Goal: Information Seeking & Learning: Learn about a topic

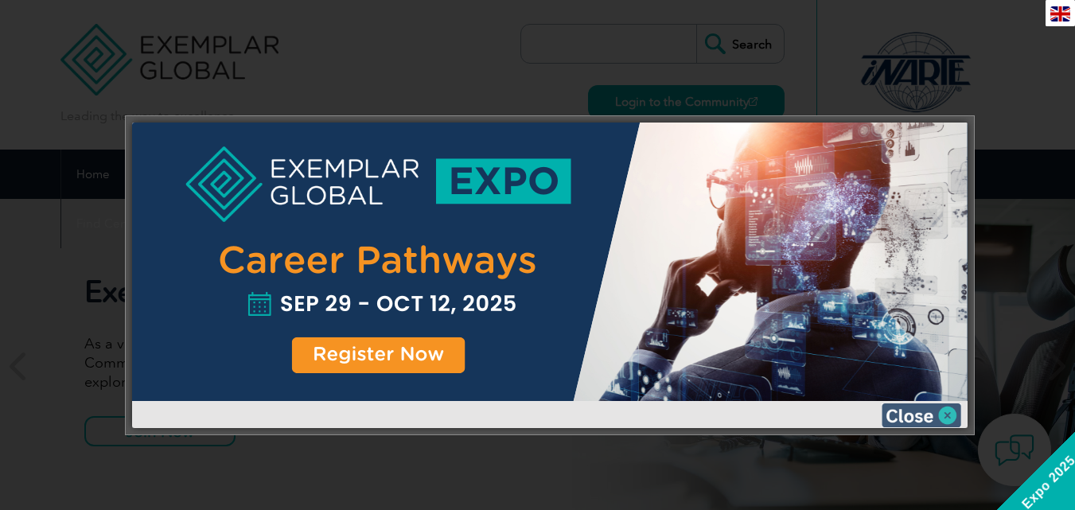
click at [951, 415] on img at bounding box center [922, 416] width 80 height 24
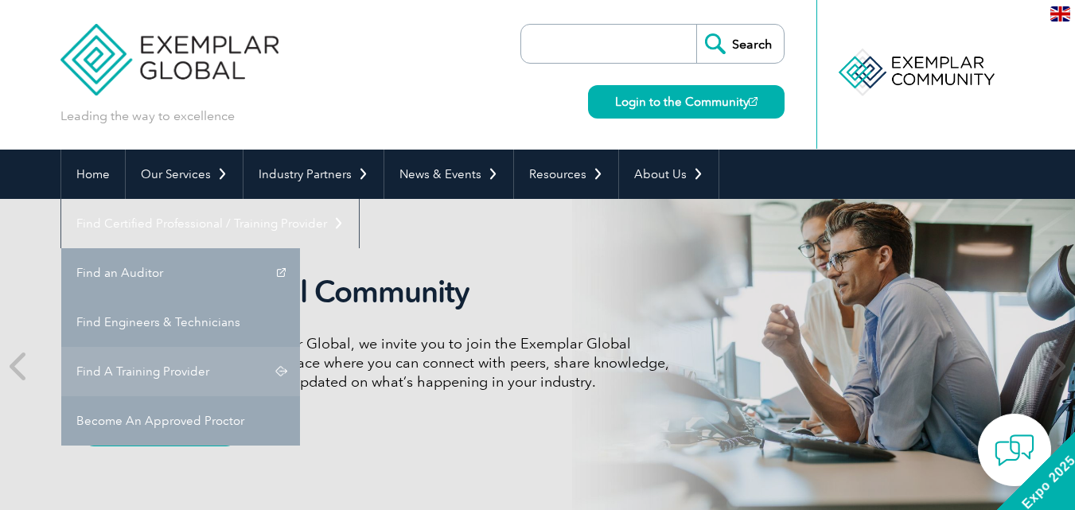
click at [300, 347] on link "Find A Training Provider" at bounding box center [180, 371] width 239 height 49
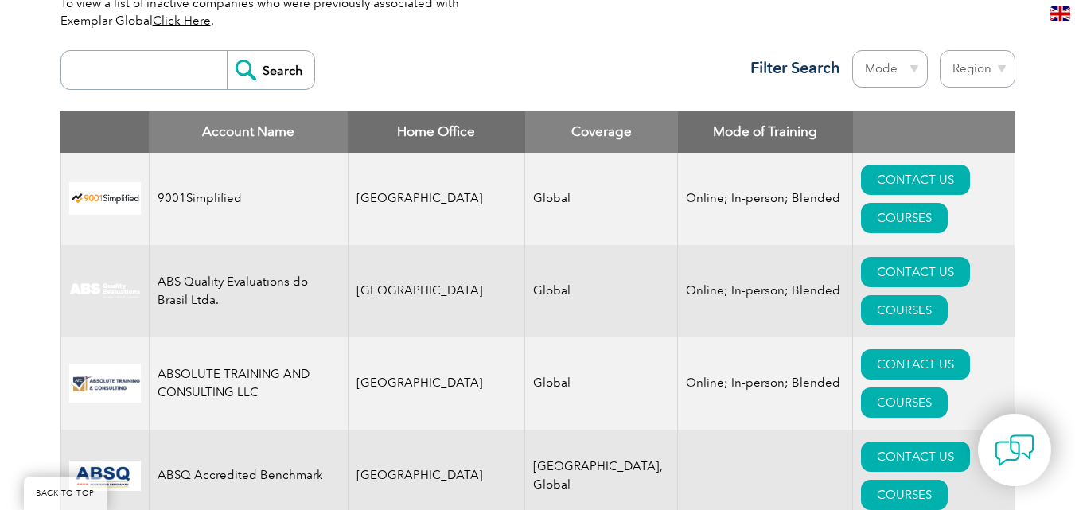
scroll to position [621, 0]
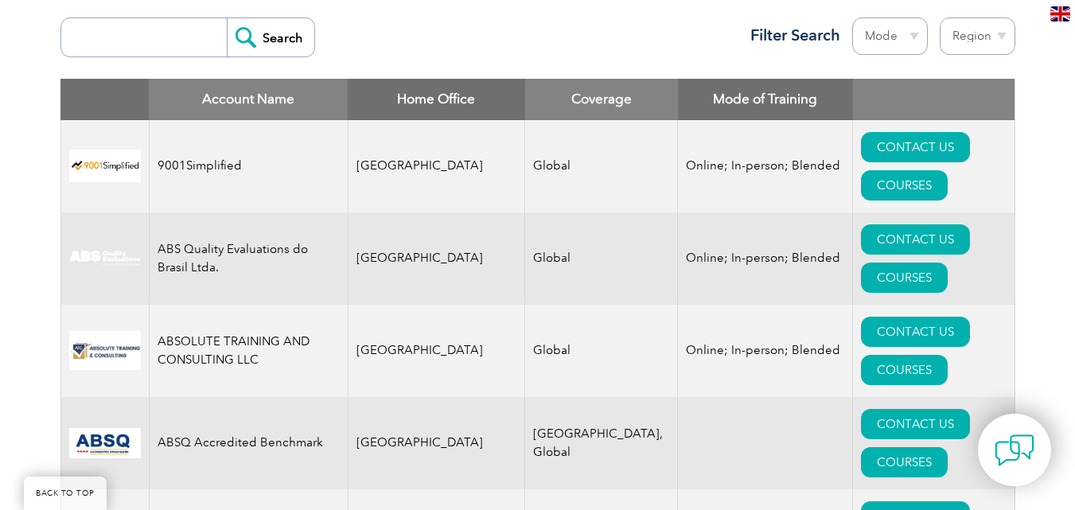
click at [1000, 34] on select "Region [GEOGRAPHIC_DATA] [GEOGRAPHIC_DATA] [GEOGRAPHIC_DATA] [GEOGRAPHIC_DATA] …" at bounding box center [978, 36] width 76 height 37
click at [912, 34] on select "Mode Online In-person Blended" at bounding box center [890, 36] width 76 height 37
click at [645, 21] on div "Search Region [GEOGRAPHIC_DATA] [GEOGRAPHIC_DATA] [GEOGRAPHIC_DATA] [GEOGRAPHIC…" at bounding box center [537, 44] width 955 height 69
click at [997, 33] on select "Region [GEOGRAPHIC_DATA] [GEOGRAPHIC_DATA] [GEOGRAPHIC_DATA] [GEOGRAPHIC_DATA] …" at bounding box center [978, 36] width 76 height 37
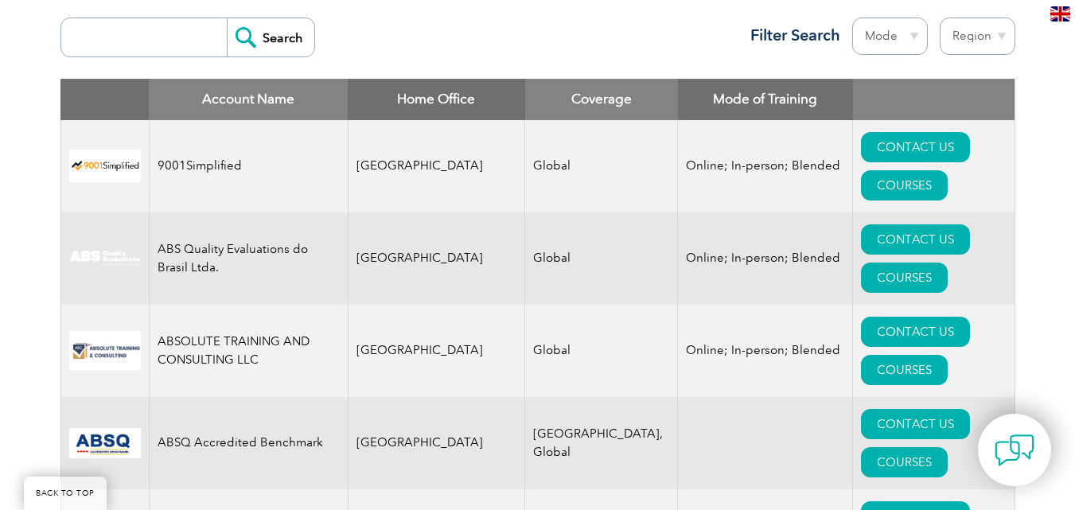
select select "[GEOGRAPHIC_DATA]"
click at [940, 18] on select "Region [GEOGRAPHIC_DATA] [GEOGRAPHIC_DATA] [GEOGRAPHIC_DATA] [GEOGRAPHIC_DATA] …" at bounding box center [978, 36] width 76 height 37
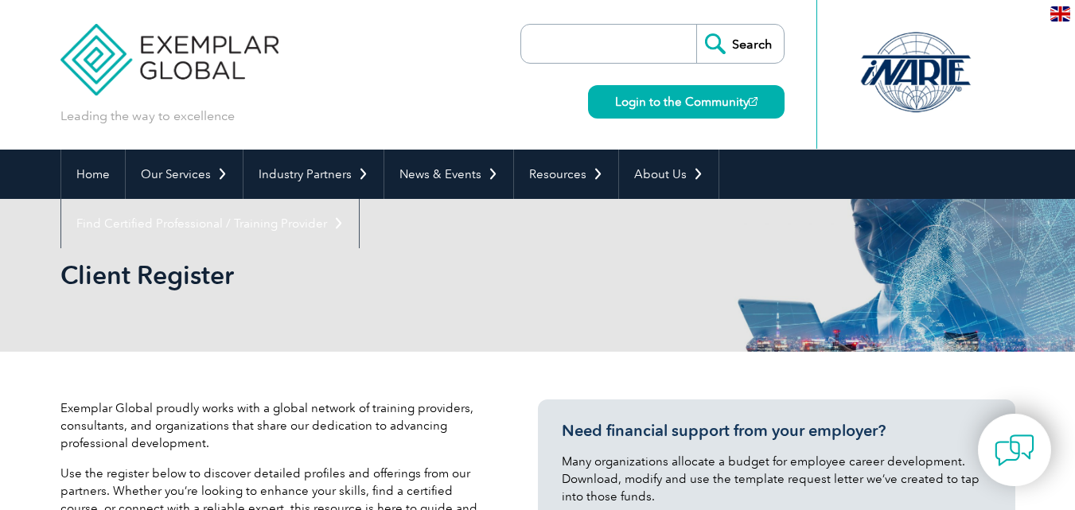
select select "[GEOGRAPHIC_DATA]"
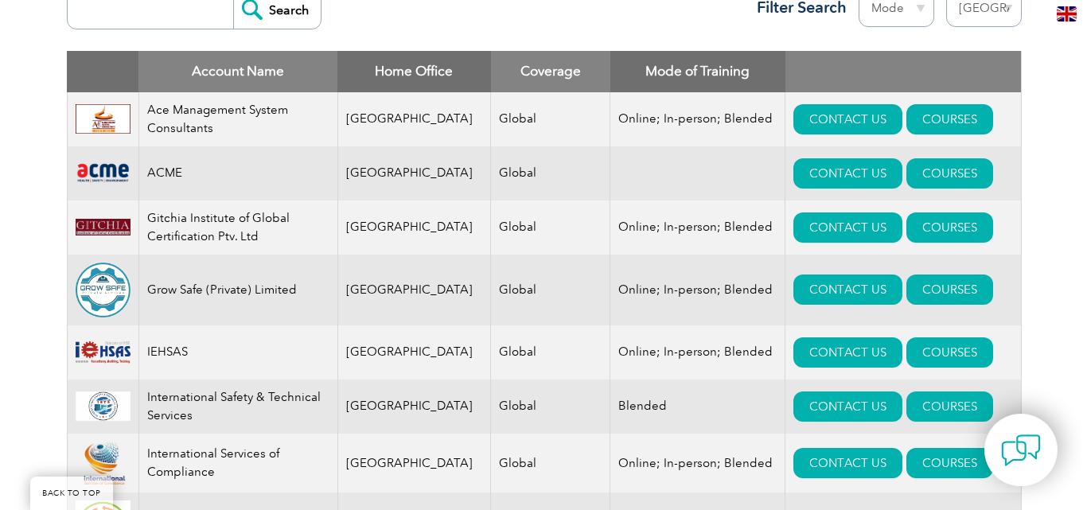
scroll to position [598, 0]
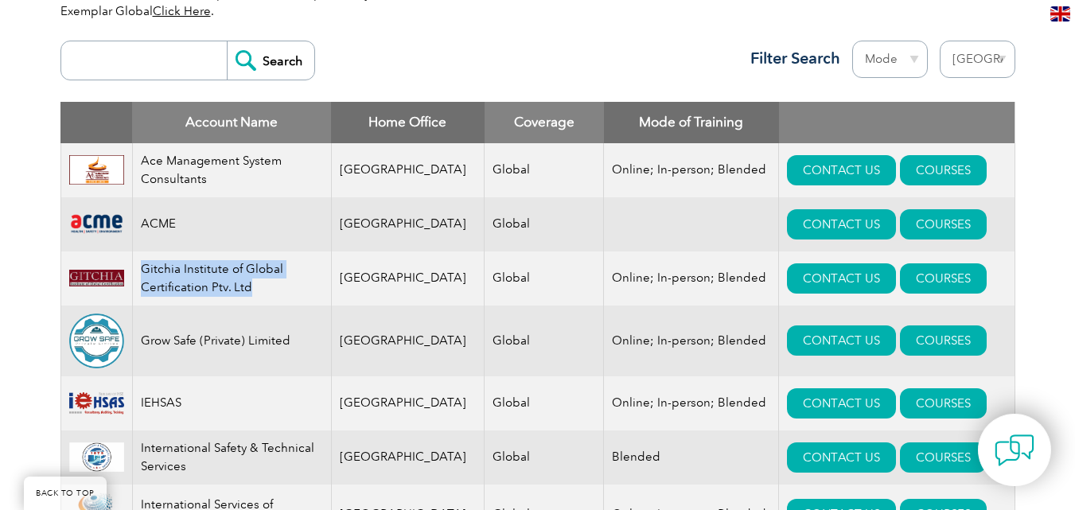
drag, startPoint x: 145, startPoint y: 269, endPoint x: 259, endPoint y: 290, distance: 115.7
click at [259, 290] on td "Gitchia Institute of Global Certification Ptv. Ltd" at bounding box center [231, 278] width 199 height 54
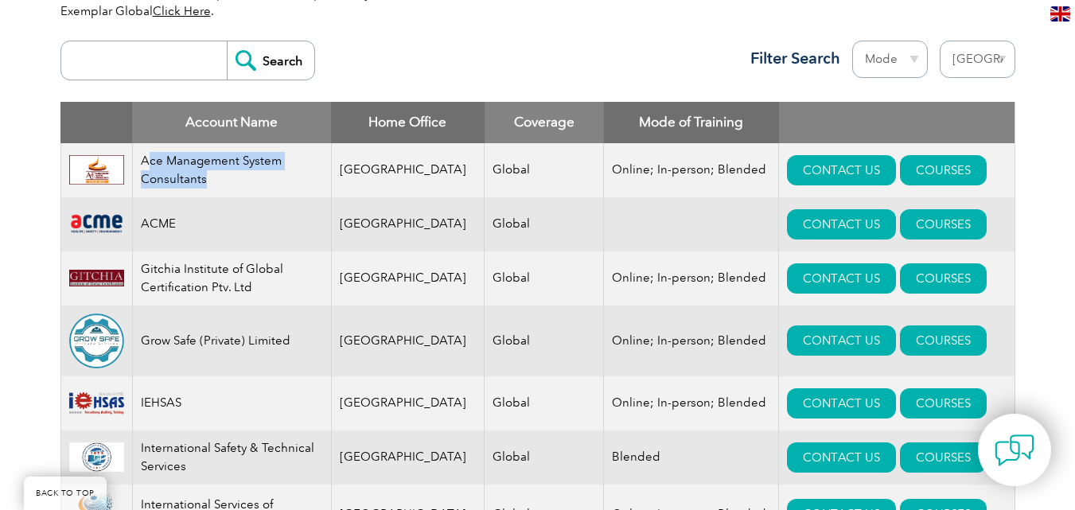
drag, startPoint x: 148, startPoint y: 161, endPoint x: 213, endPoint y: 179, distance: 67.8
click at [213, 179] on td "Ace Management System Consultants" at bounding box center [231, 170] width 199 height 54
click at [919, 173] on link "COURSES" at bounding box center [943, 170] width 87 height 30
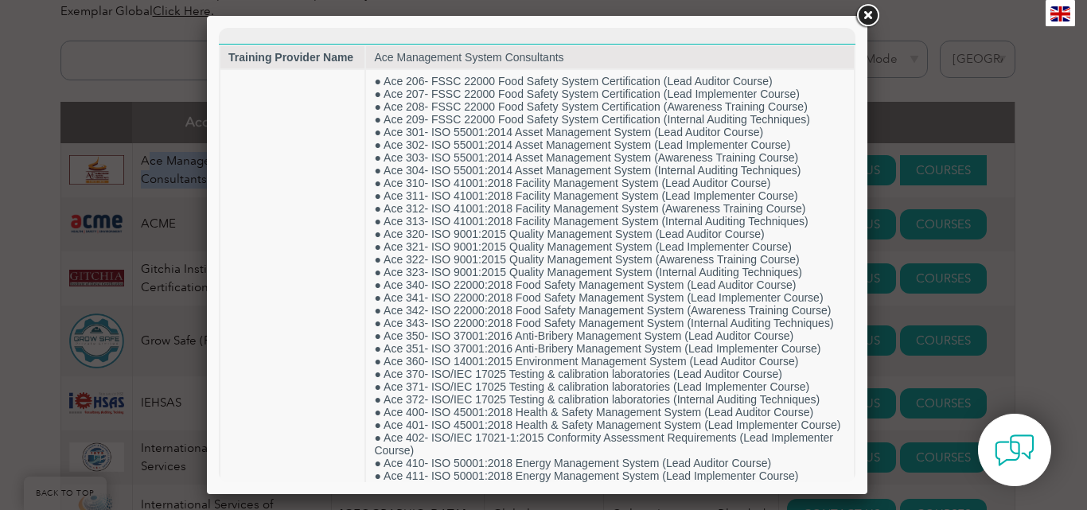
scroll to position [0, 0]
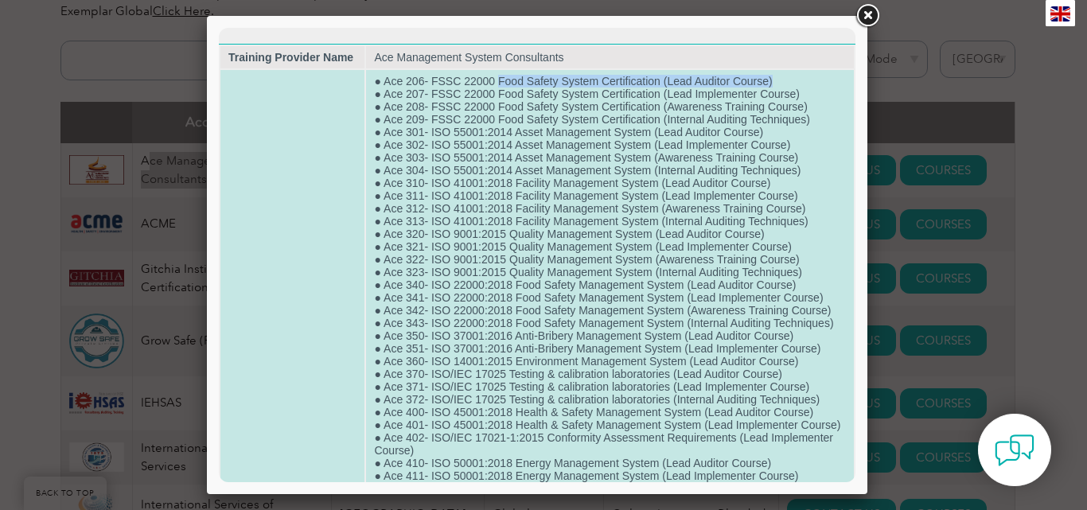
drag, startPoint x: 498, startPoint y: 83, endPoint x: 771, endPoint y: 82, distance: 273.0
drag, startPoint x: 684, startPoint y: 96, endPoint x: 735, endPoint y: 96, distance: 51.7
drag, startPoint x: 602, startPoint y: 111, endPoint x: 695, endPoint y: 113, distance: 92.4
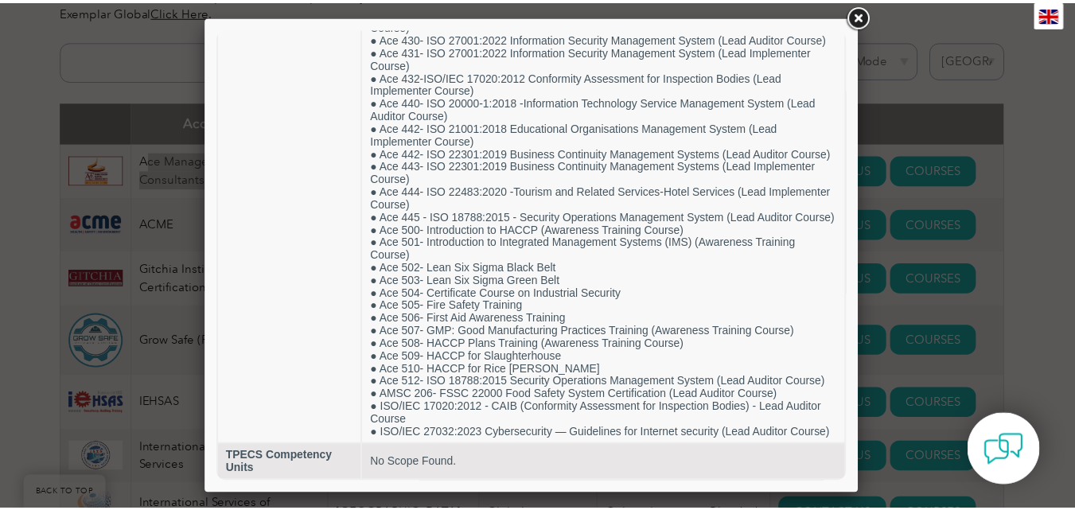
scroll to position [603, 0]
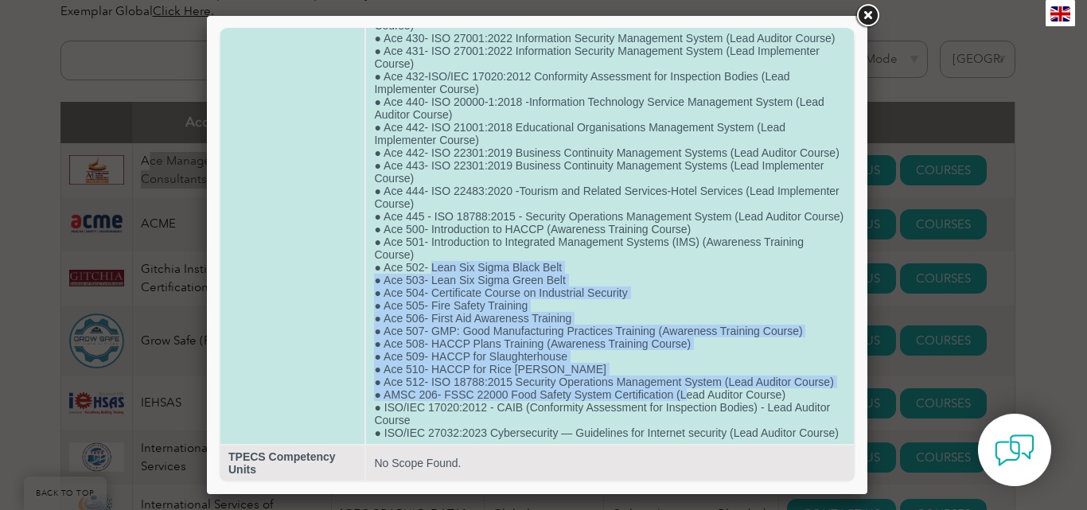
drag, startPoint x: 430, startPoint y: 254, endPoint x: 684, endPoint y: 379, distance: 283.0
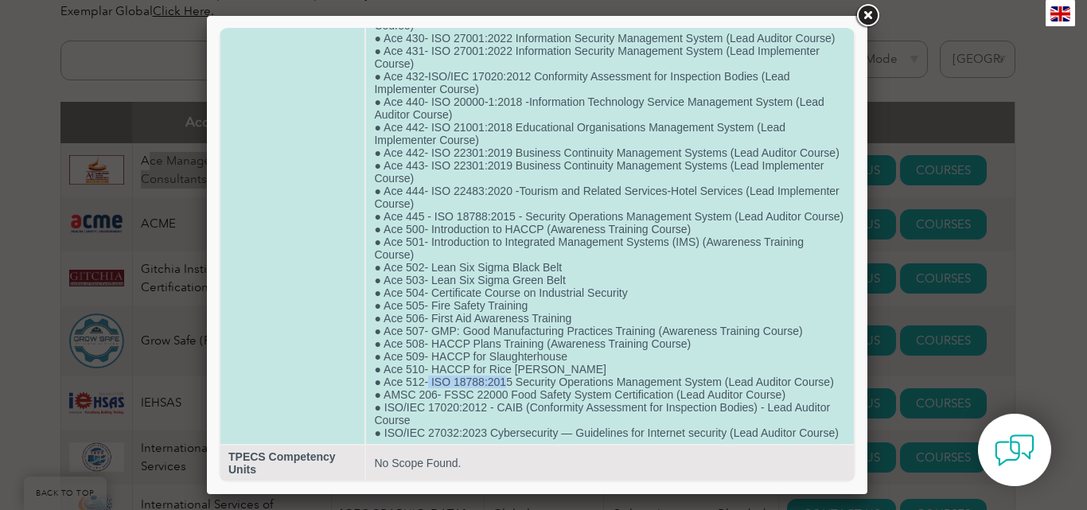
drag, startPoint x: 428, startPoint y: 368, endPoint x: 508, endPoint y: 369, distance: 79.6
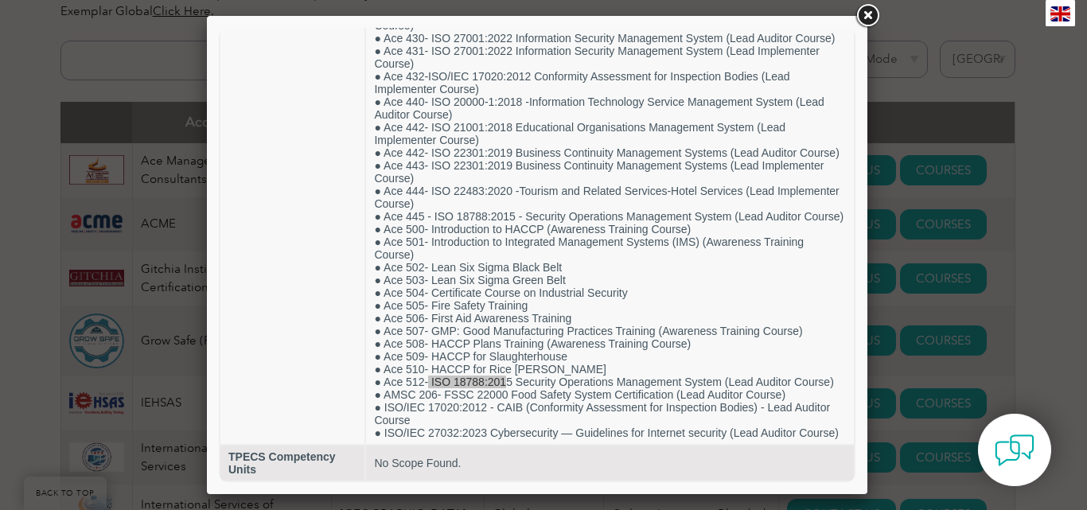
click at [1023, 250] on div at bounding box center [543, 255] width 1087 height 510
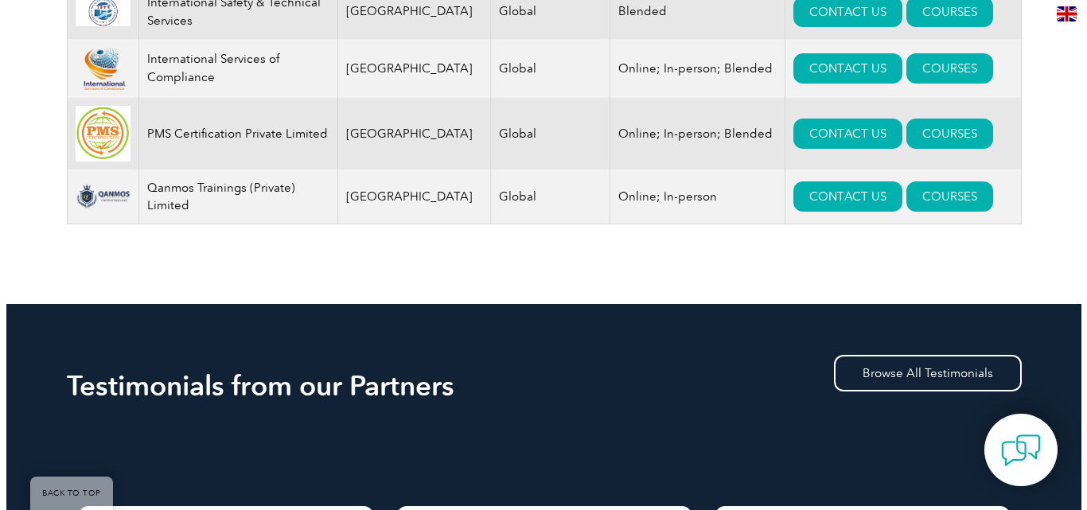
scroll to position [1058, 0]
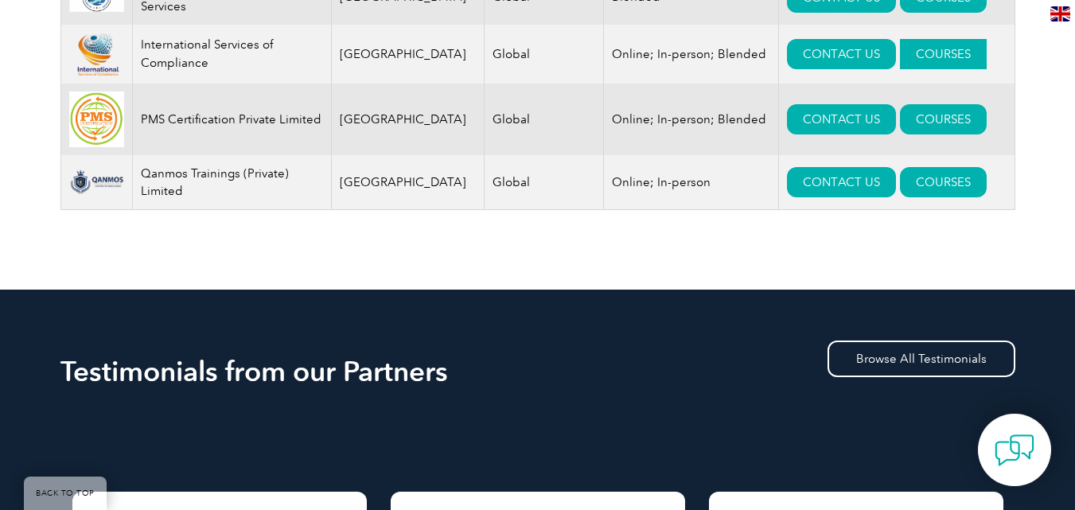
click at [935, 59] on link "COURSES" at bounding box center [943, 54] width 87 height 30
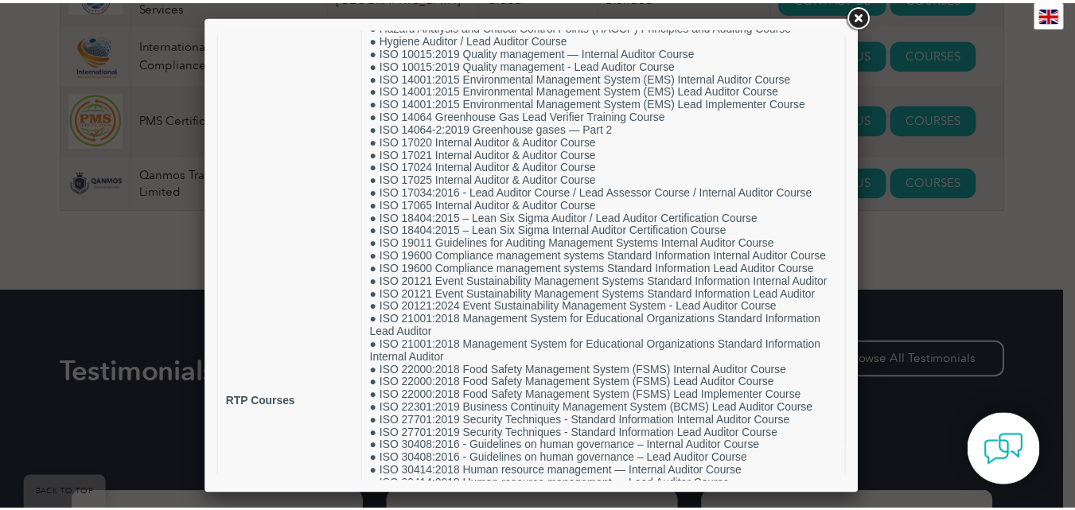
scroll to position [197, 0]
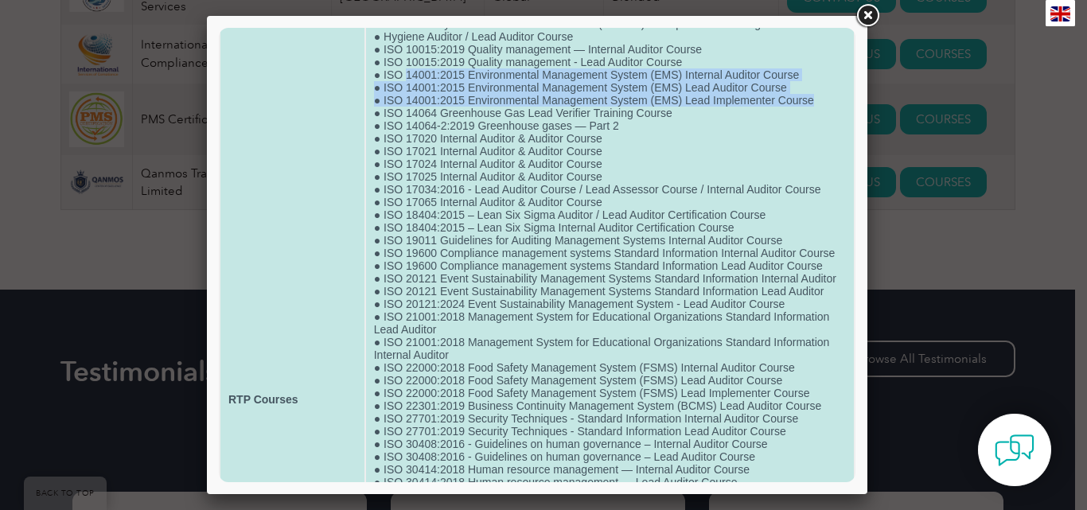
drag, startPoint x: 406, startPoint y: 76, endPoint x: 816, endPoint y: 106, distance: 411.0
click at [816, 106] on td "● ISO 14064-1:2018 Greenhouse gases — Part 1 ● ISO 14064-3:2019 Greenhouse gase…" at bounding box center [610, 400] width 488 height 1054
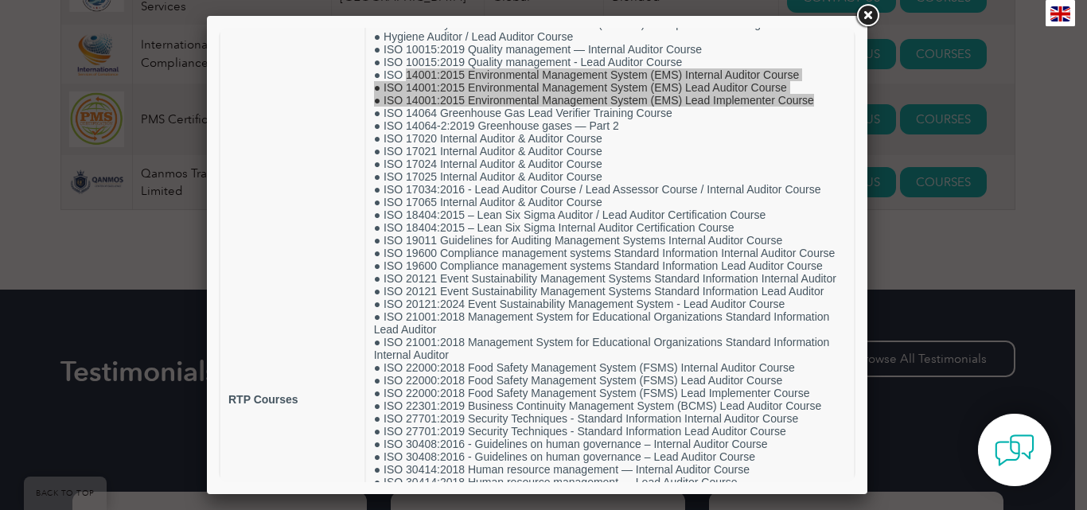
click at [1037, 187] on div at bounding box center [543, 255] width 1087 height 510
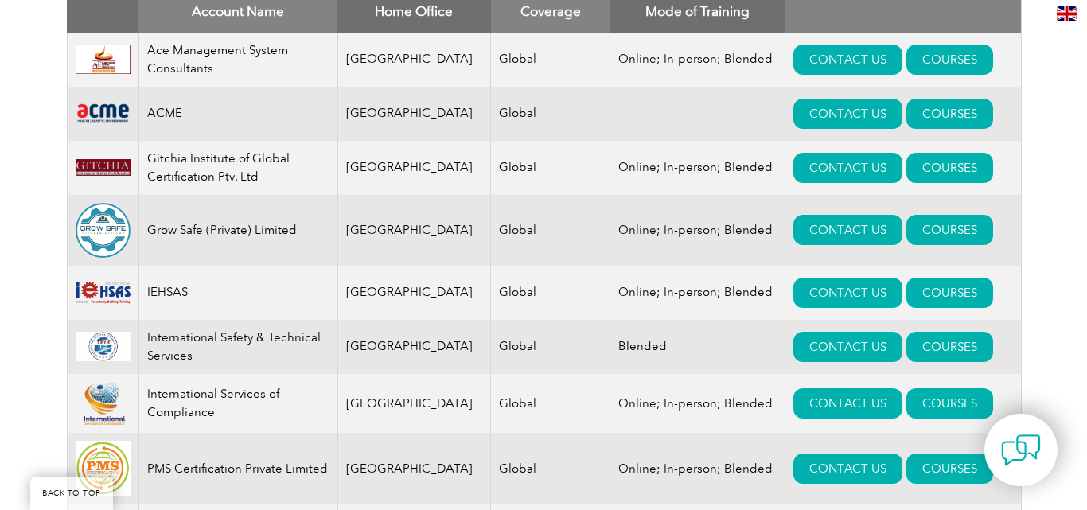
scroll to position [704, 0]
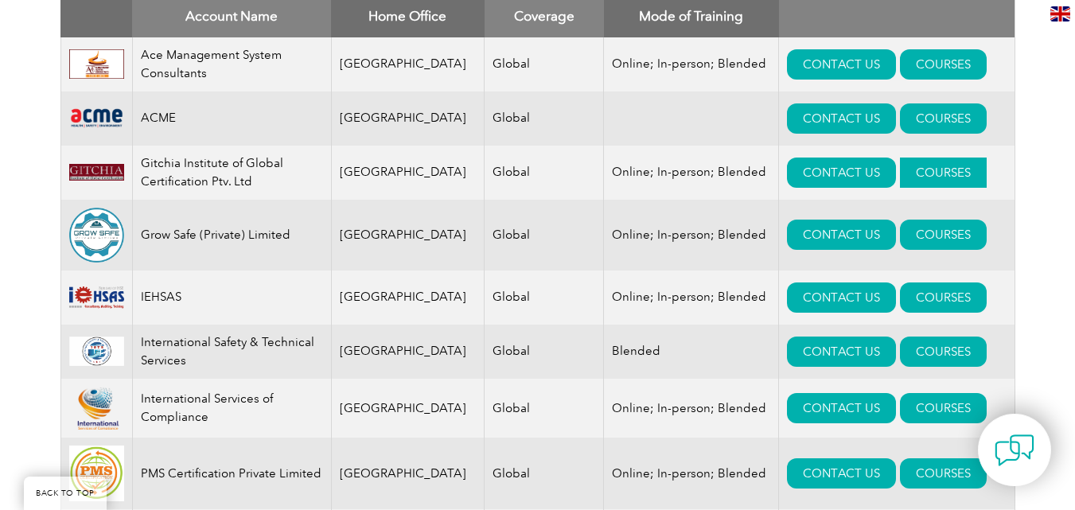
click at [911, 177] on link "COURSES" at bounding box center [943, 173] width 87 height 30
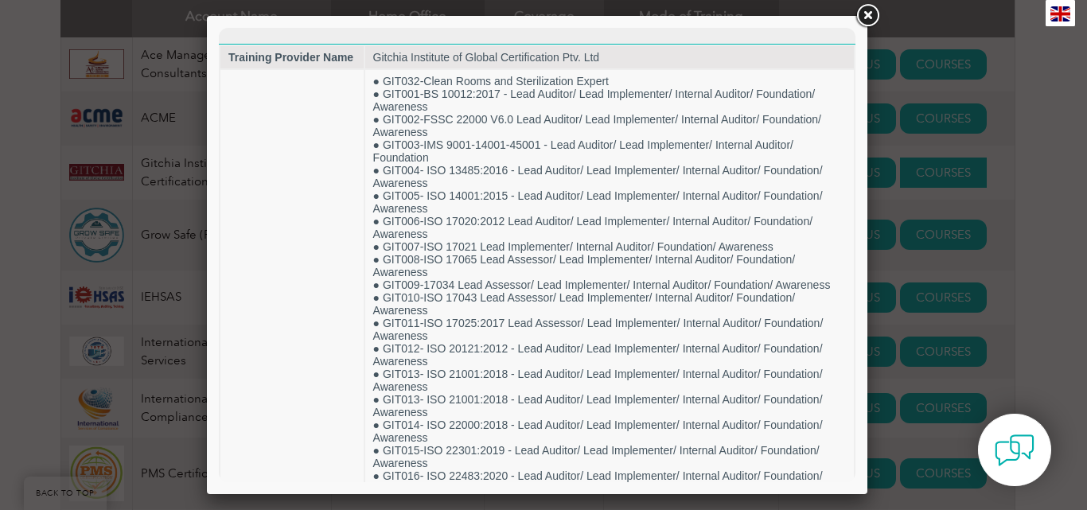
scroll to position [0, 0]
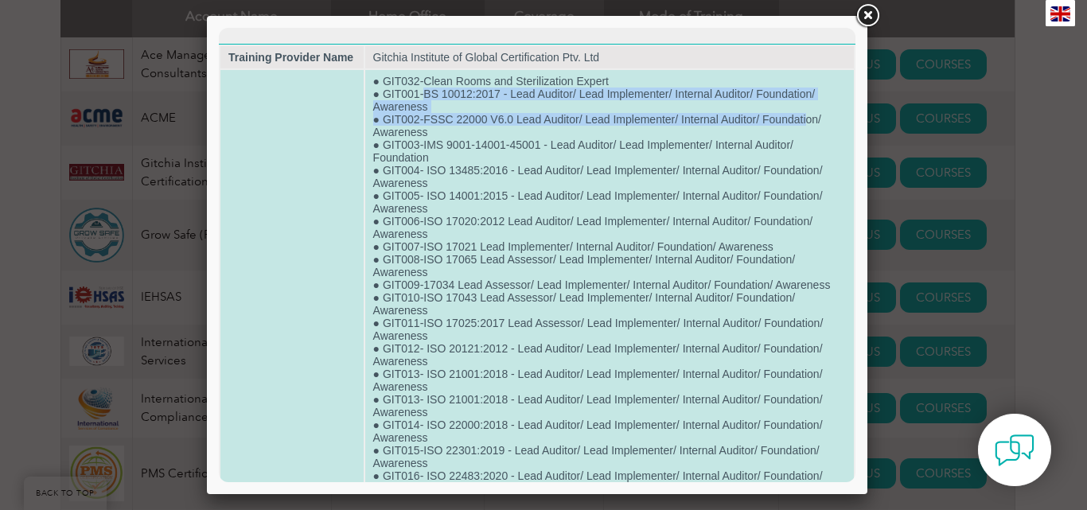
drag, startPoint x: 421, startPoint y: 92, endPoint x: 806, endPoint y: 116, distance: 385.9
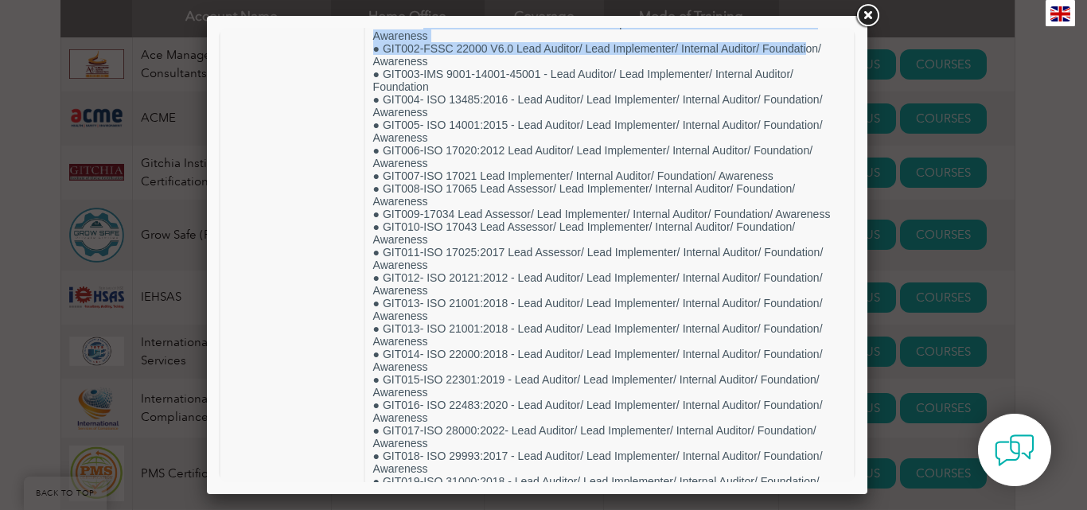
scroll to position [78, 0]
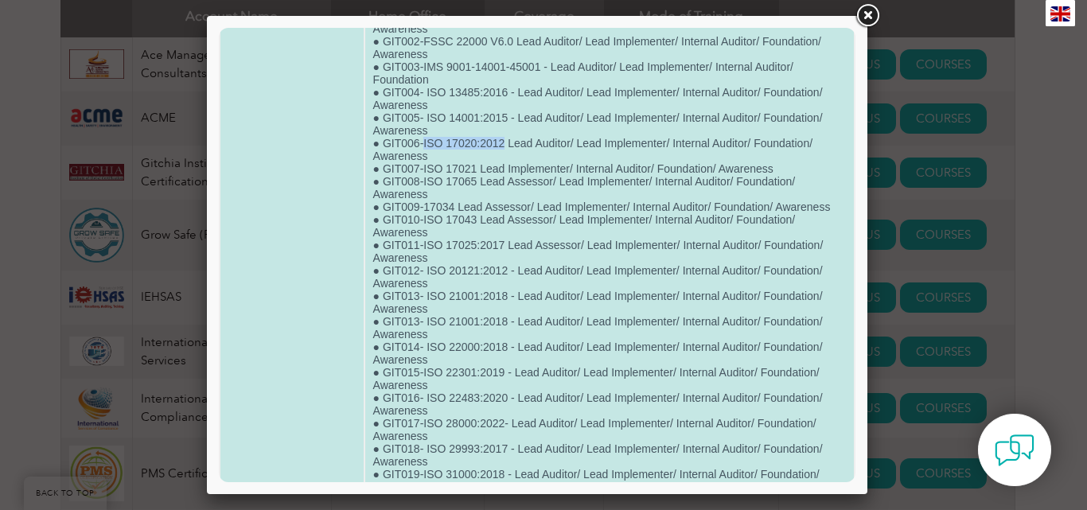
drag, startPoint x: 421, startPoint y: 142, endPoint x: 503, endPoint y: 143, distance: 82.0
drag, startPoint x: 421, startPoint y: 242, endPoint x: 505, endPoint y: 246, distance: 83.7
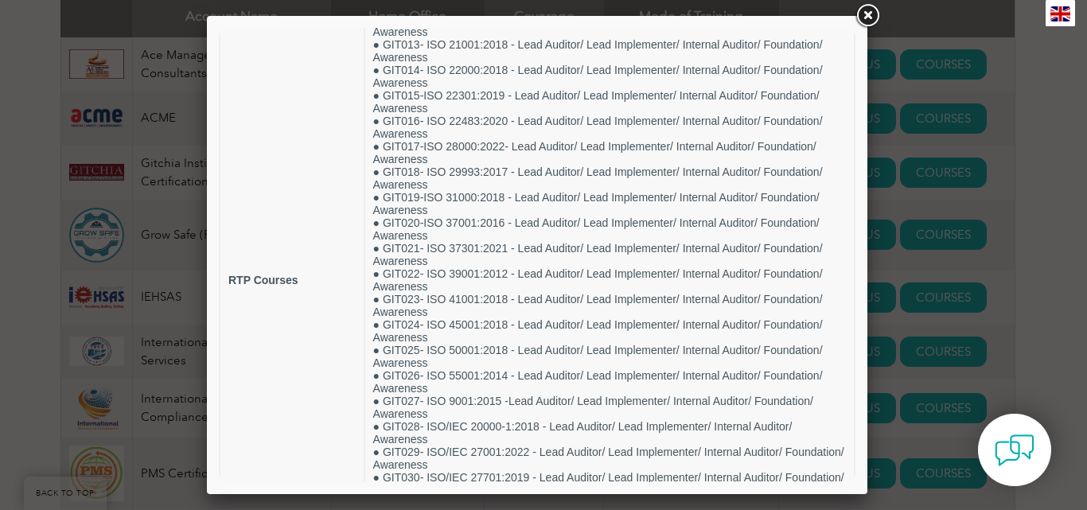
scroll to position [0, 0]
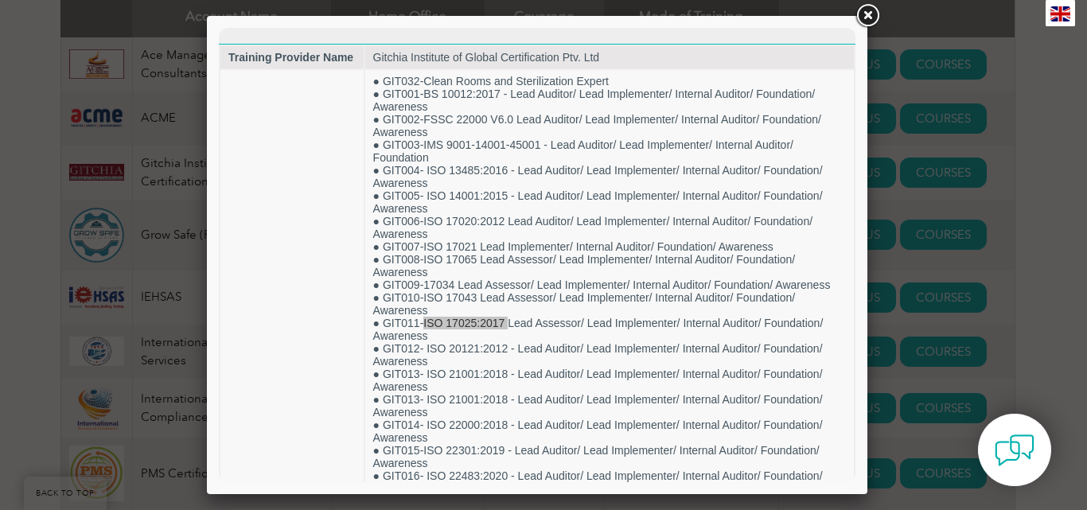
click at [867, 17] on link at bounding box center [867, 16] width 29 height 29
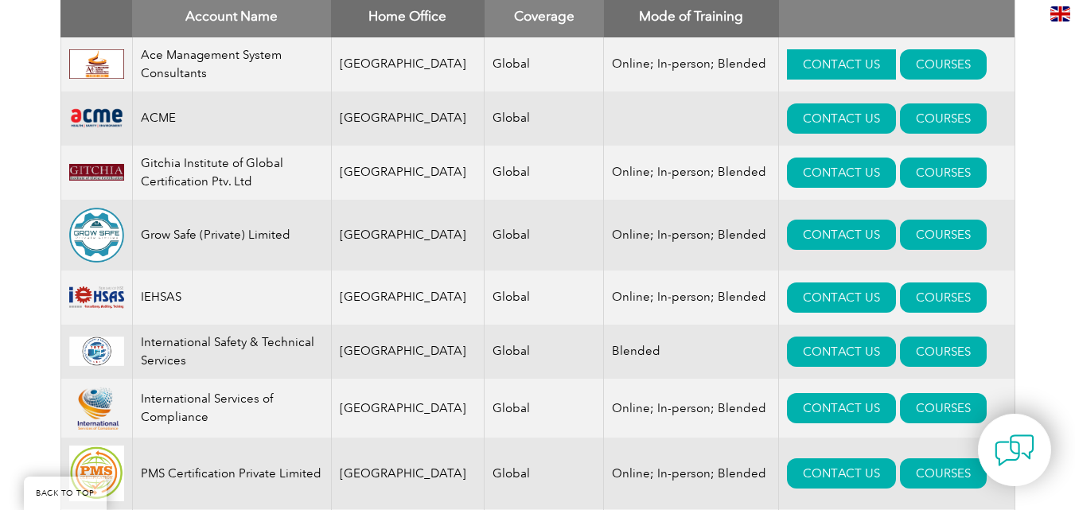
click at [801, 65] on link "CONTACT US" at bounding box center [841, 64] width 109 height 30
click at [804, 176] on link "CONTACT US" at bounding box center [841, 173] width 109 height 30
click at [904, 233] on link "COURSES" at bounding box center [943, 235] width 87 height 30
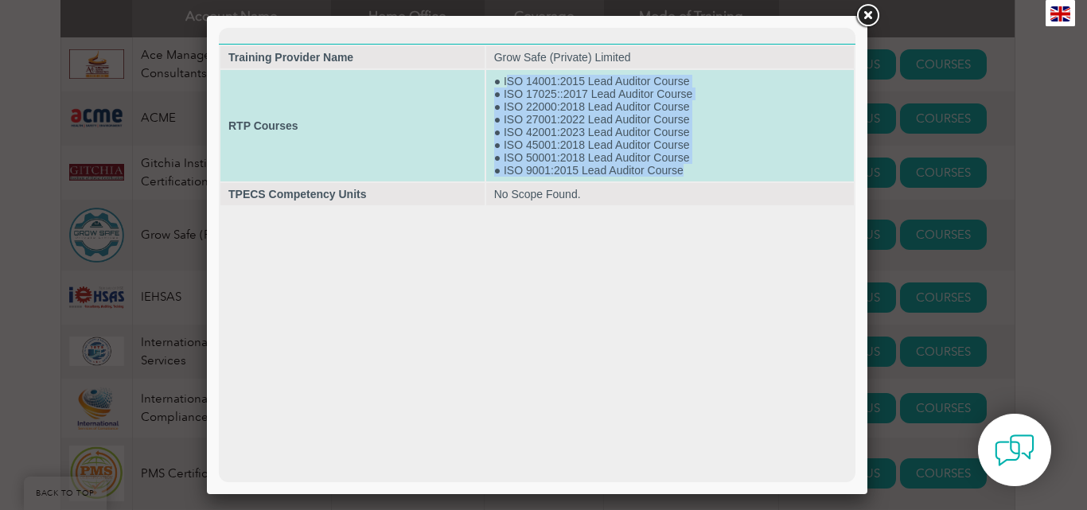
drag, startPoint x: 508, startPoint y: 80, endPoint x: 695, endPoint y: 174, distance: 209.6
click at [695, 174] on td "● ISO 14001:2015 Lead Auditor Course ● ISO 17025::2017 Lead Auditor Course ● IS…" at bounding box center [670, 125] width 368 height 111
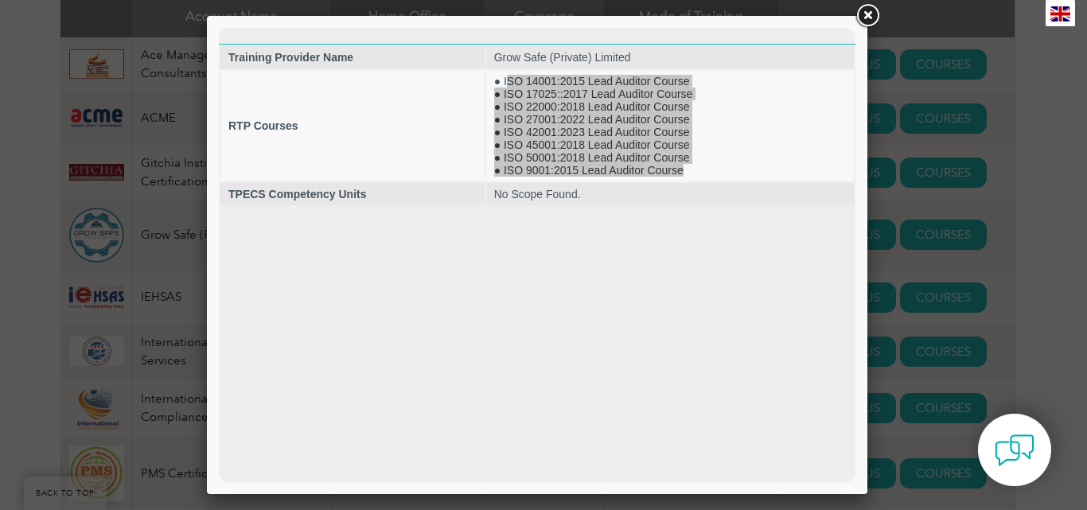
click at [874, 16] on link at bounding box center [867, 16] width 29 height 29
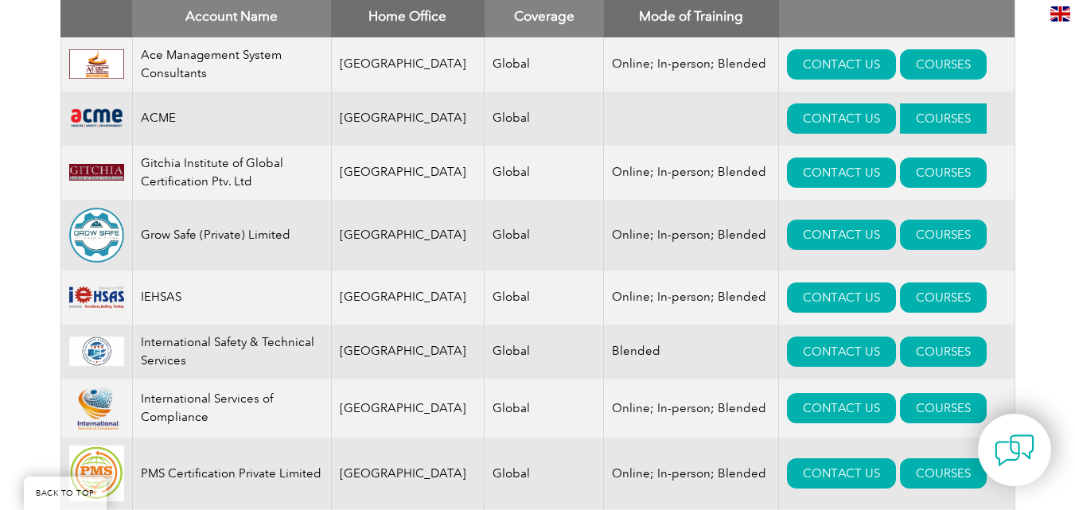
click at [913, 109] on link "COURSES" at bounding box center [943, 118] width 87 height 30
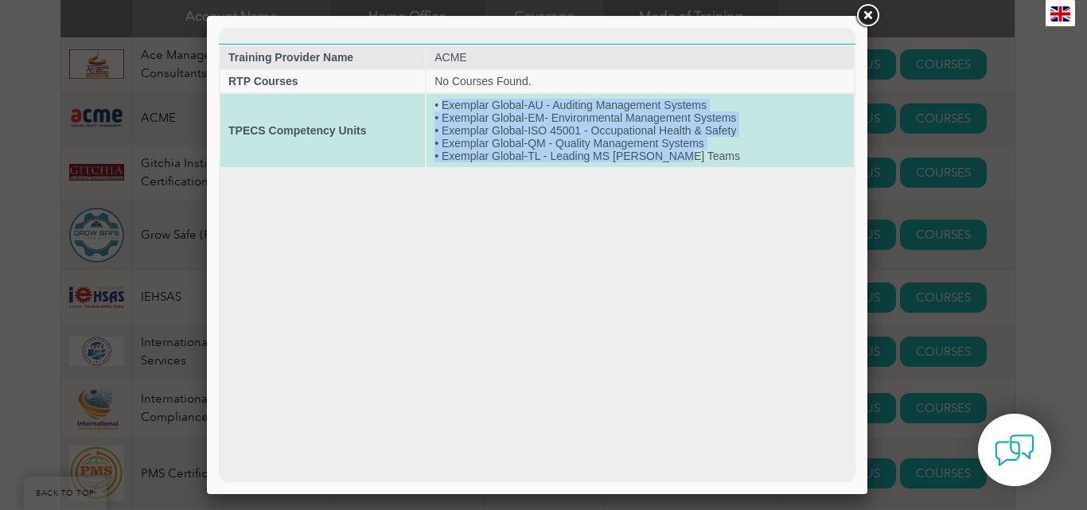
drag, startPoint x: 442, startPoint y: 105, endPoint x: 733, endPoint y: 163, distance: 296.2
click at [733, 163] on td "• Exemplar Global-AU - Auditing Management Systems • Exemplar Global-EM- Enviro…" at bounding box center [640, 130] width 427 height 73
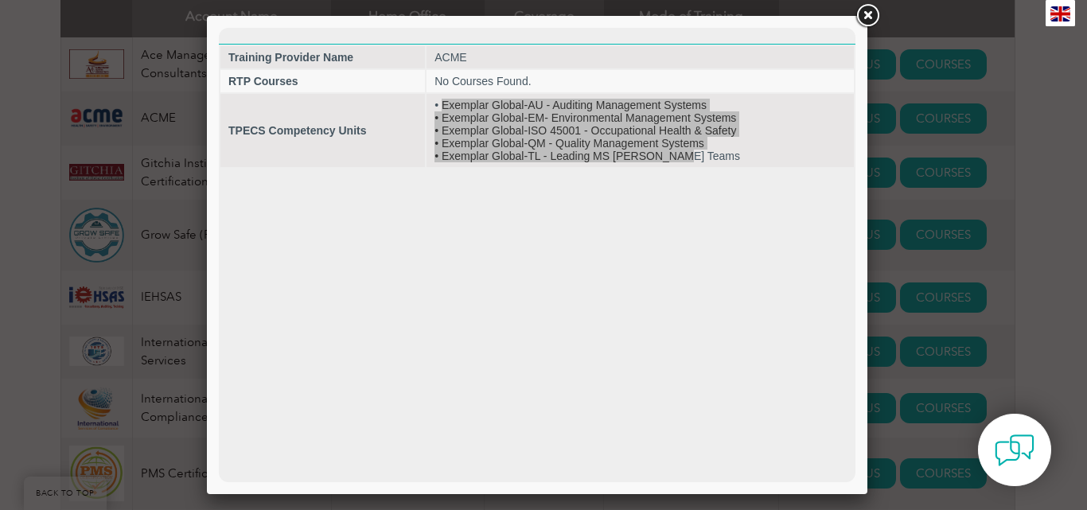
click at [870, 15] on link at bounding box center [867, 16] width 29 height 29
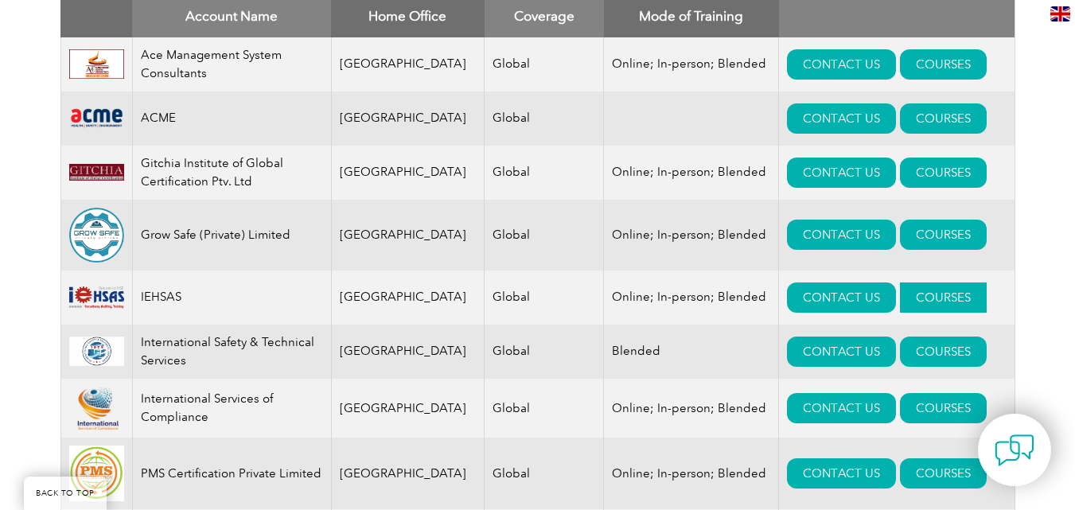
click at [920, 294] on link "COURSES" at bounding box center [943, 298] width 87 height 30
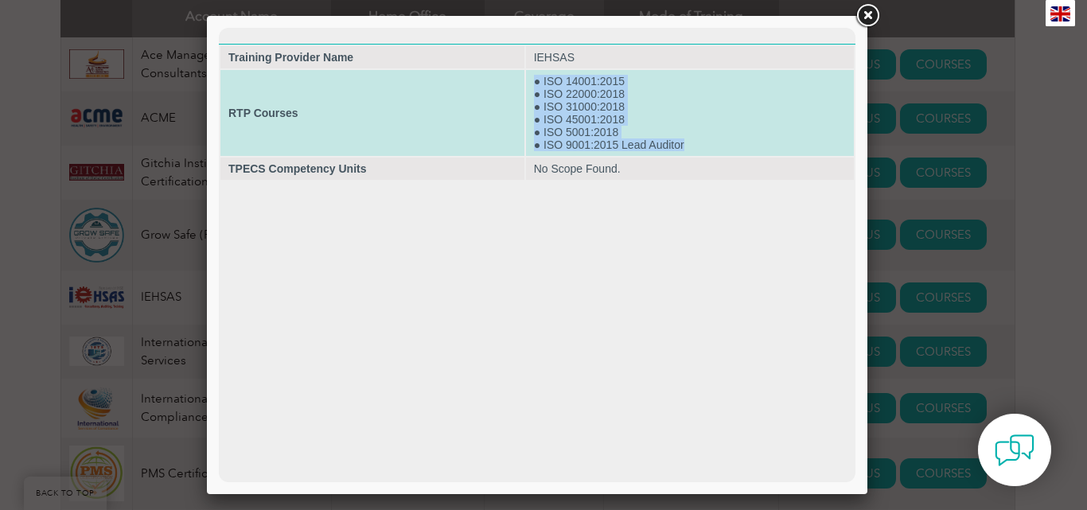
drag, startPoint x: 536, startPoint y: 79, endPoint x: 689, endPoint y: 142, distance: 166.3
click at [689, 142] on td "● ISO 14001:2015 ● ISO 22000:2018 ● ISO 31000:2018 ● ISO 45001:2018 ● ISO 5001:…" at bounding box center [690, 113] width 328 height 86
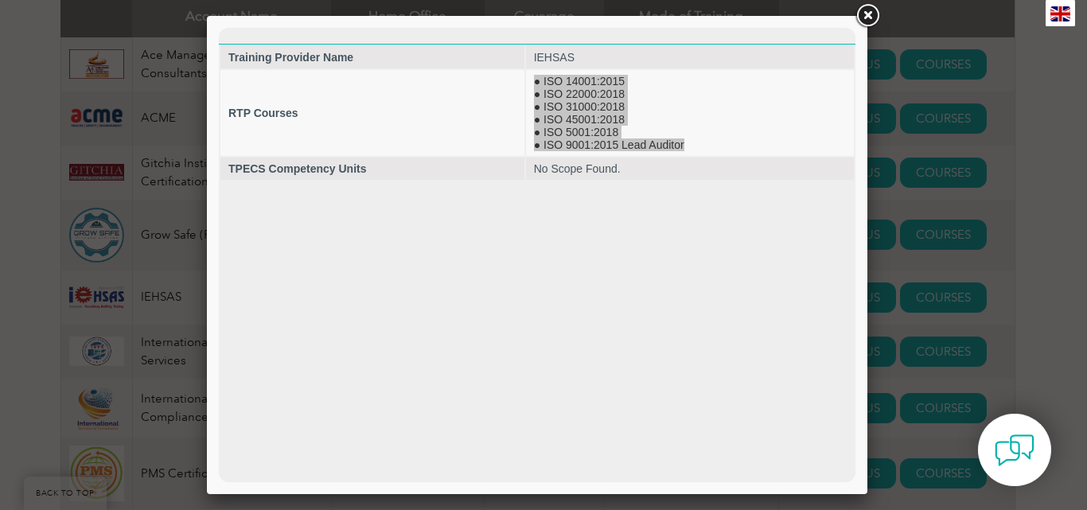
click at [866, 19] on link at bounding box center [867, 16] width 29 height 29
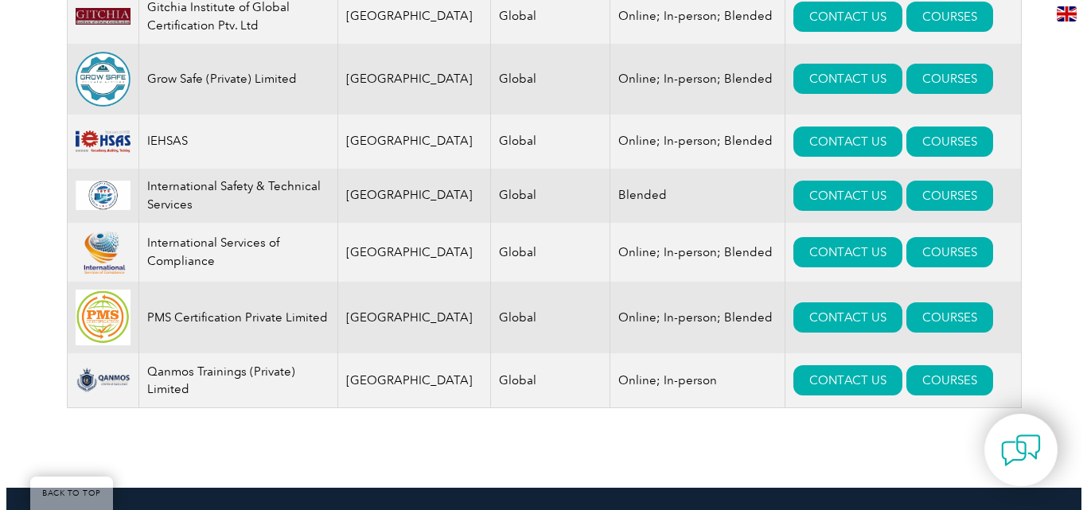
scroll to position [823, 0]
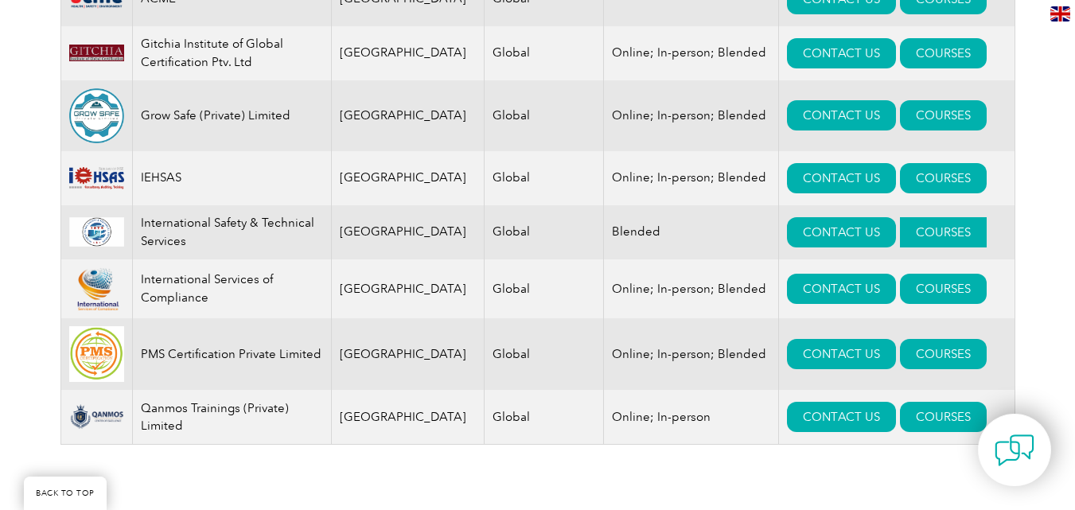
click at [922, 237] on link "COURSES" at bounding box center [943, 232] width 87 height 30
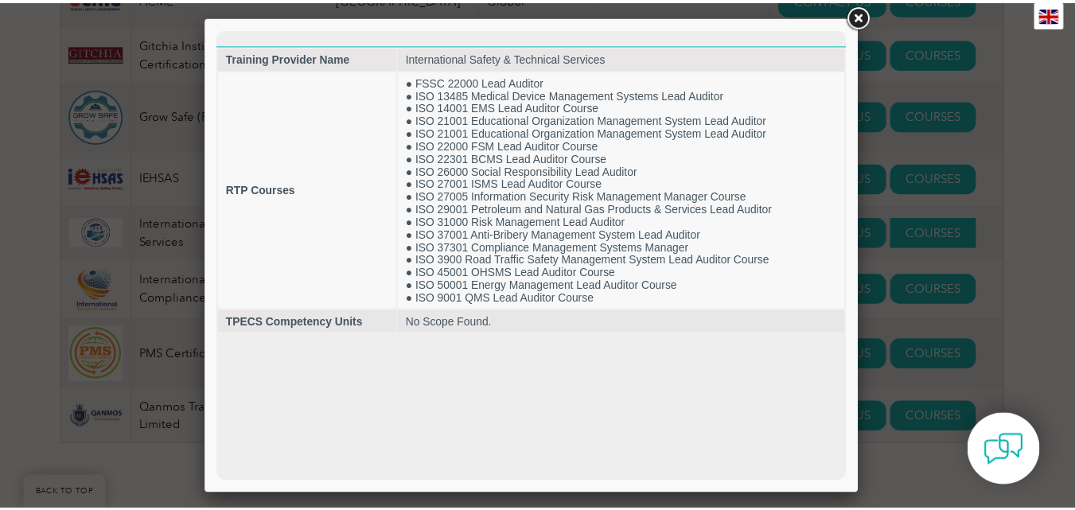
scroll to position [0, 0]
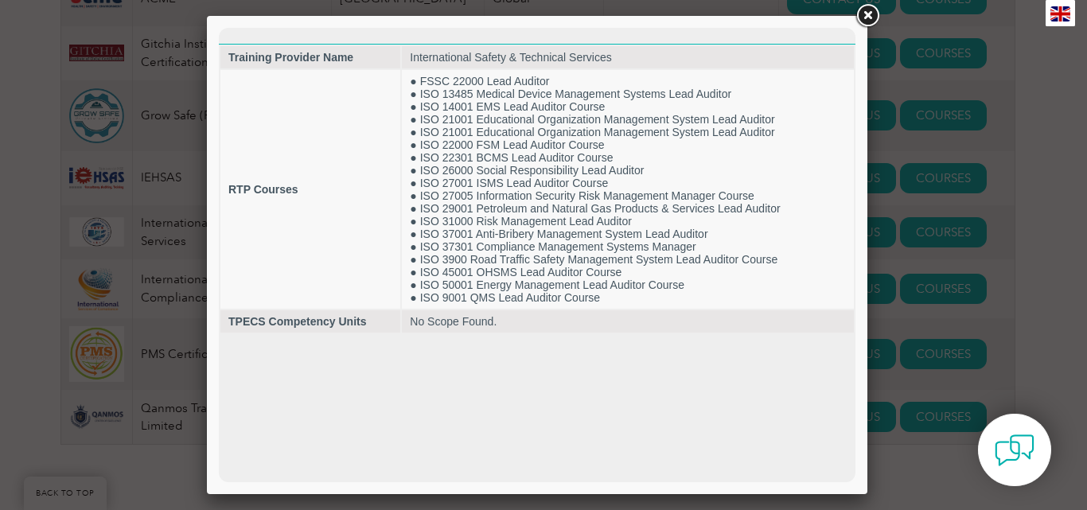
click at [872, 14] on link at bounding box center [867, 16] width 29 height 29
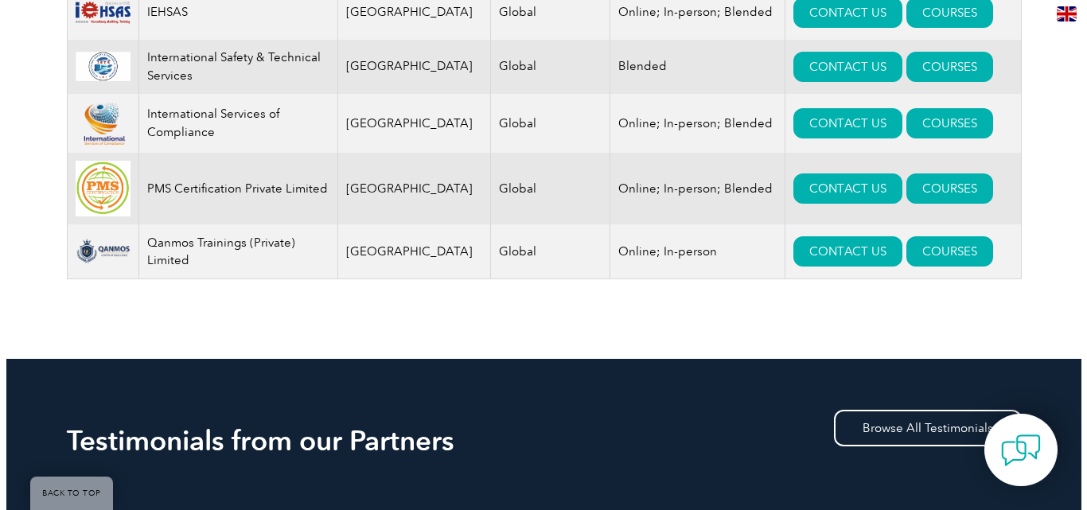
scroll to position [980, 0]
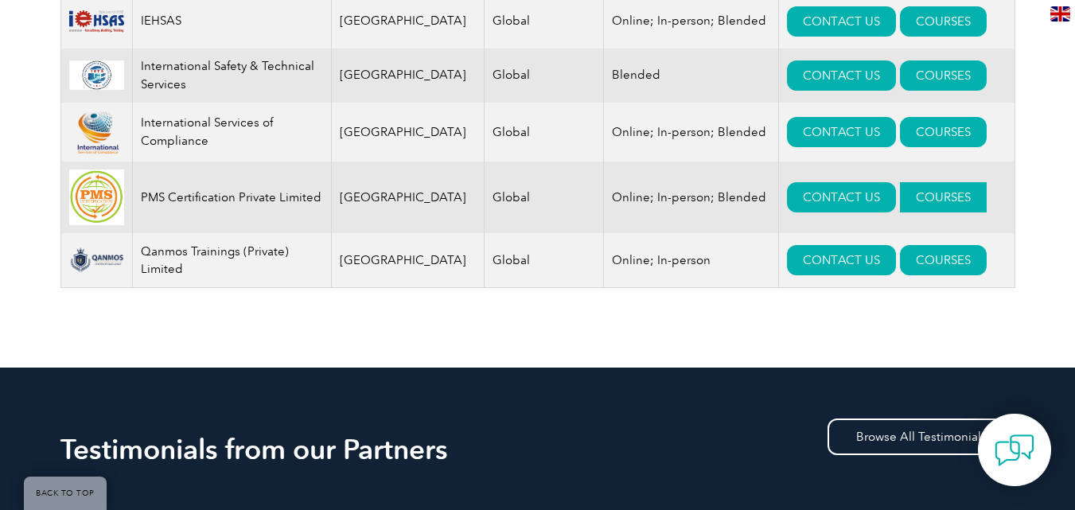
click at [911, 205] on link "COURSES" at bounding box center [943, 197] width 87 height 30
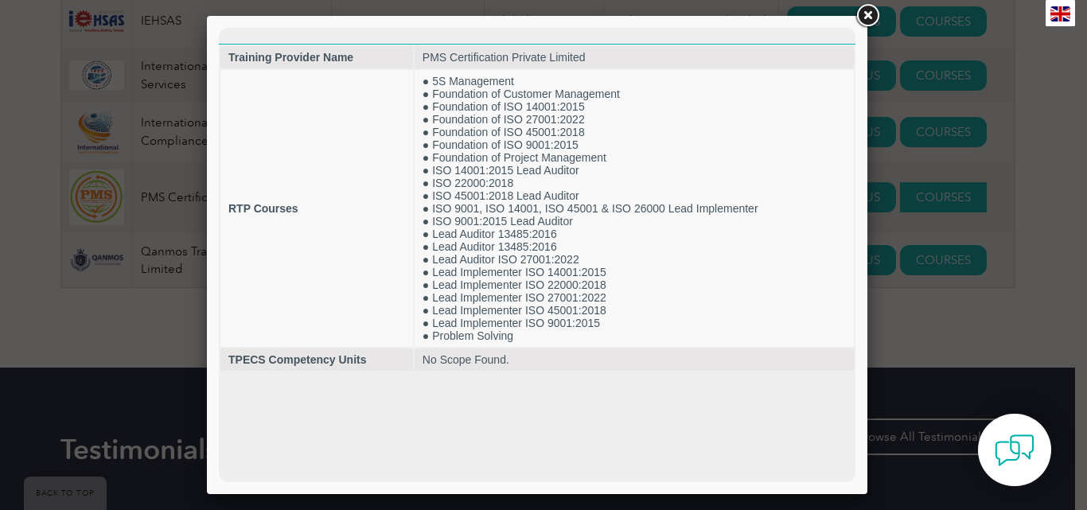
scroll to position [0, 0]
click at [868, 18] on link at bounding box center [867, 16] width 29 height 29
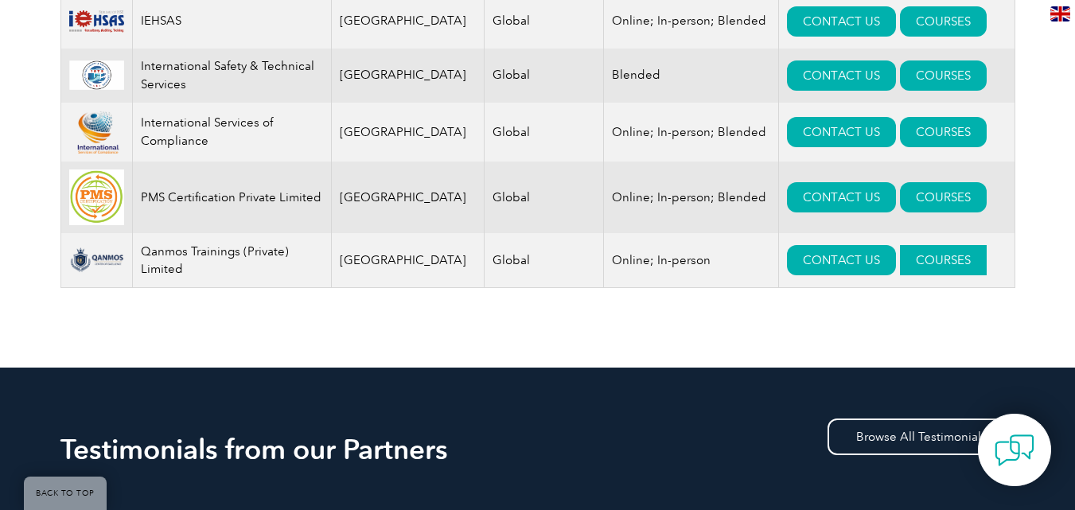
click at [915, 275] on link "COURSES" at bounding box center [943, 260] width 87 height 30
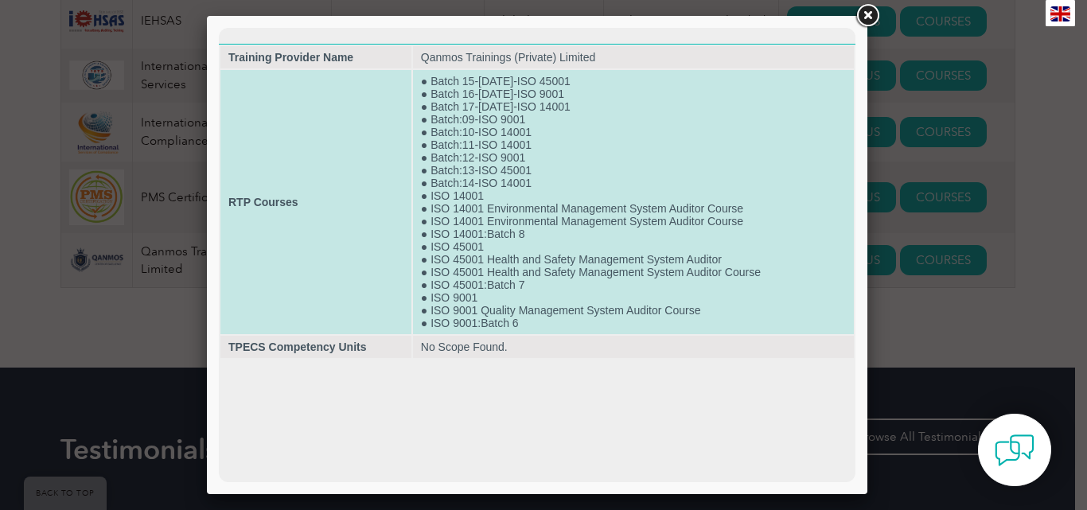
drag, startPoint x: 431, startPoint y: 82, endPoint x: 595, endPoint y: 84, distance: 164.0
click at [595, 84] on td "● Batch 15-Sep 03, 2025-ISO 45001 ● Batch 16-Sep 09, 2025-ISO 9001 ● Batch 17-S…" at bounding box center [633, 202] width 441 height 264
click at [473, 85] on td "● Batch 15-Sep 03, 2025-ISO 45001 ● Batch 16-Sep 09, 2025-ISO 9001 ● Batch 17-S…" at bounding box center [633, 202] width 441 height 264
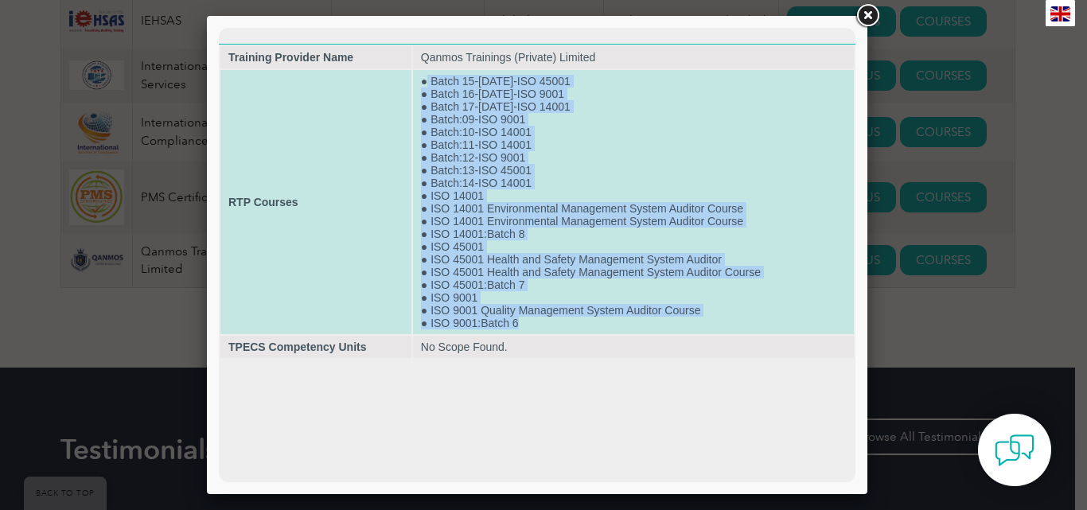
drag, startPoint x: 429, startPoint y: 80, endPoint x: 625, endPoint y: 321, distance: 310.0
click at [625, 321] on td "● Batch 15-Sep 03, 2025-ISO 45001 ● Batch 16-Sep 09, 2025-ISO 9001 ● Batch 17-S…" at bounding box center [633, 202] width 441 height 264
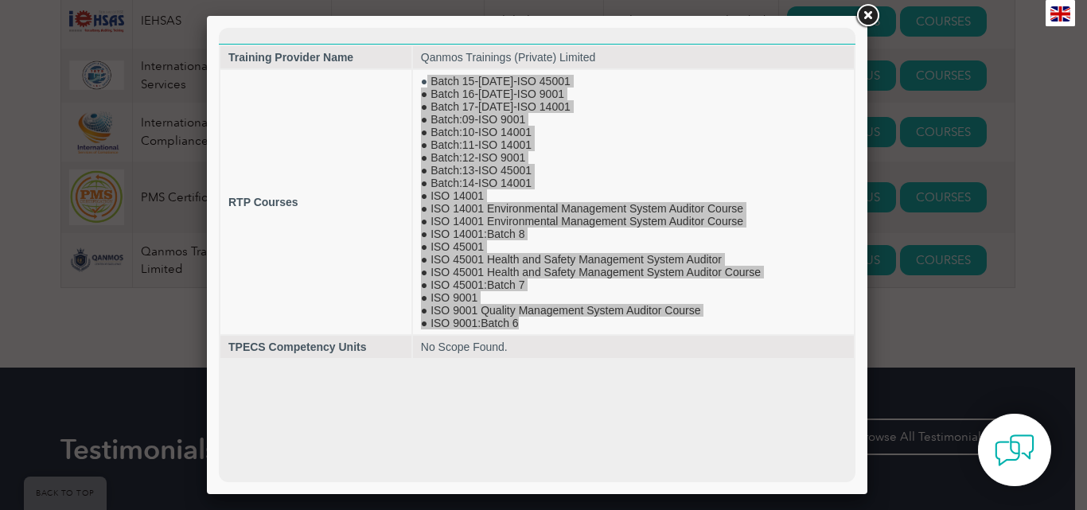
click at [864, 10] on link at bounding box center [867, 16] width 29 height 29
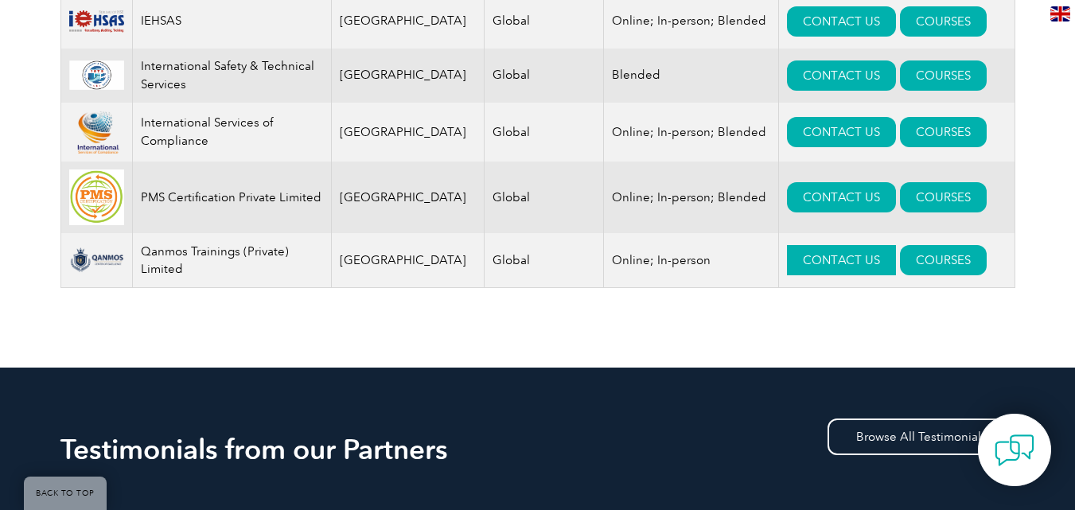
click at [800, 269] on link "CONTACT US" at bounding box center [841, 260] width 109 height 30
